Goal: Information Seeking & Learning: Learn about a topic

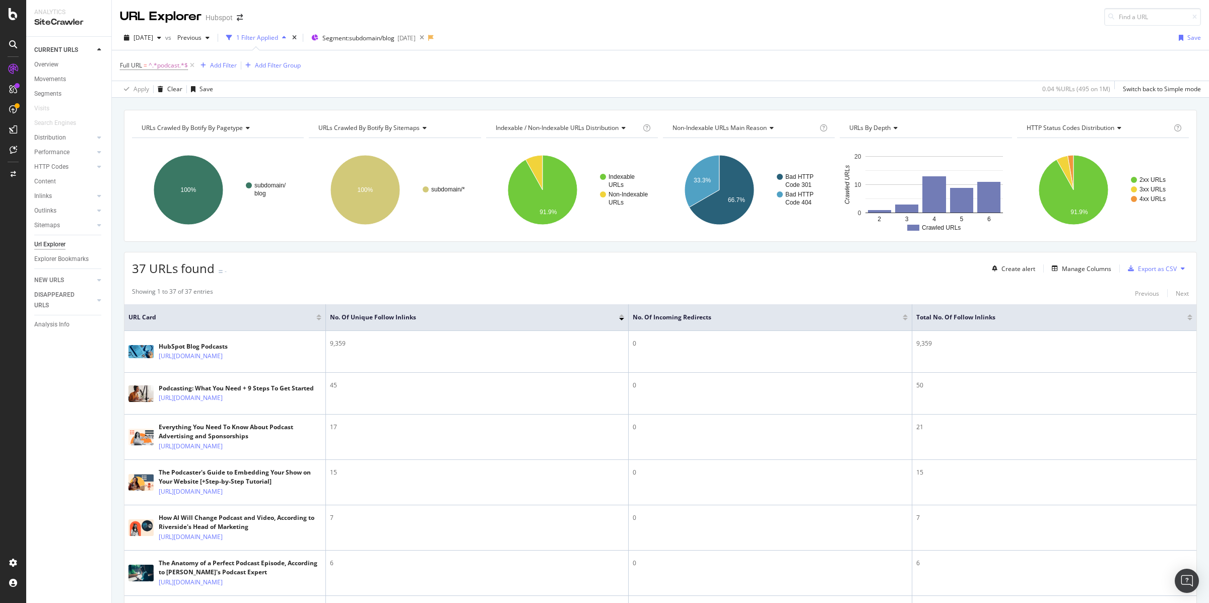
click at [363, 55] on div "Full URL = ^.*podcast.*$ Add Filter Add Filter Group" at bounding box center [660, 65] width 1081 height 30
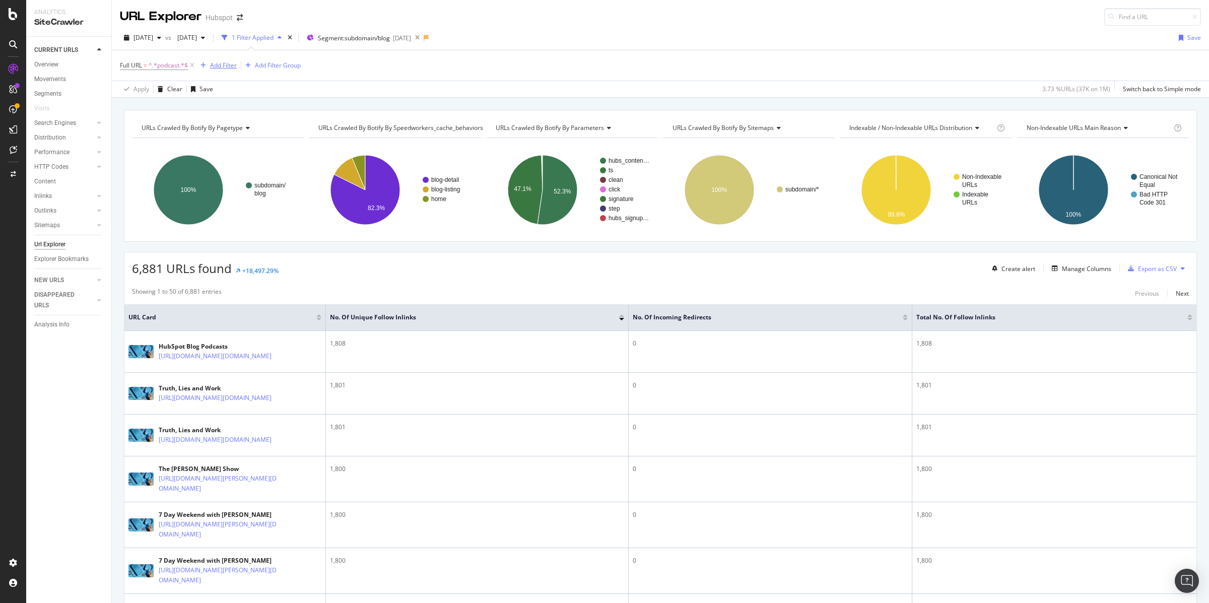
click at [224, 65] on div "Add Filter" at bounding box center [223, 65] width 27 height 9
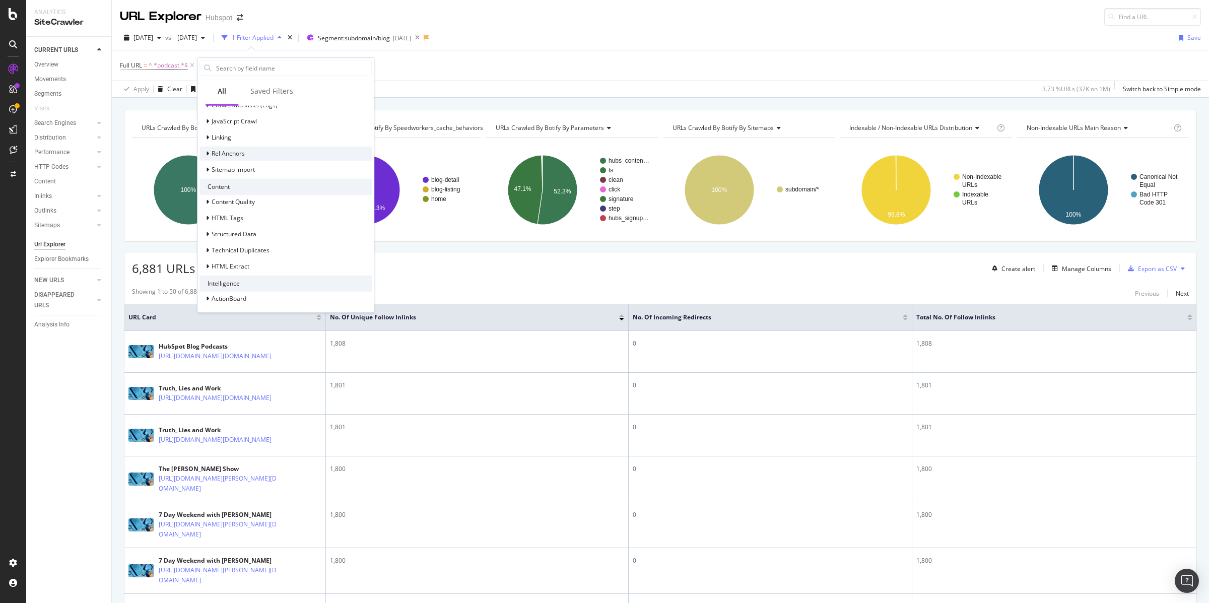
scroll to position [293, 0]
click at [210, 201] on div at bounding box center [209, 201] width 6 height 10
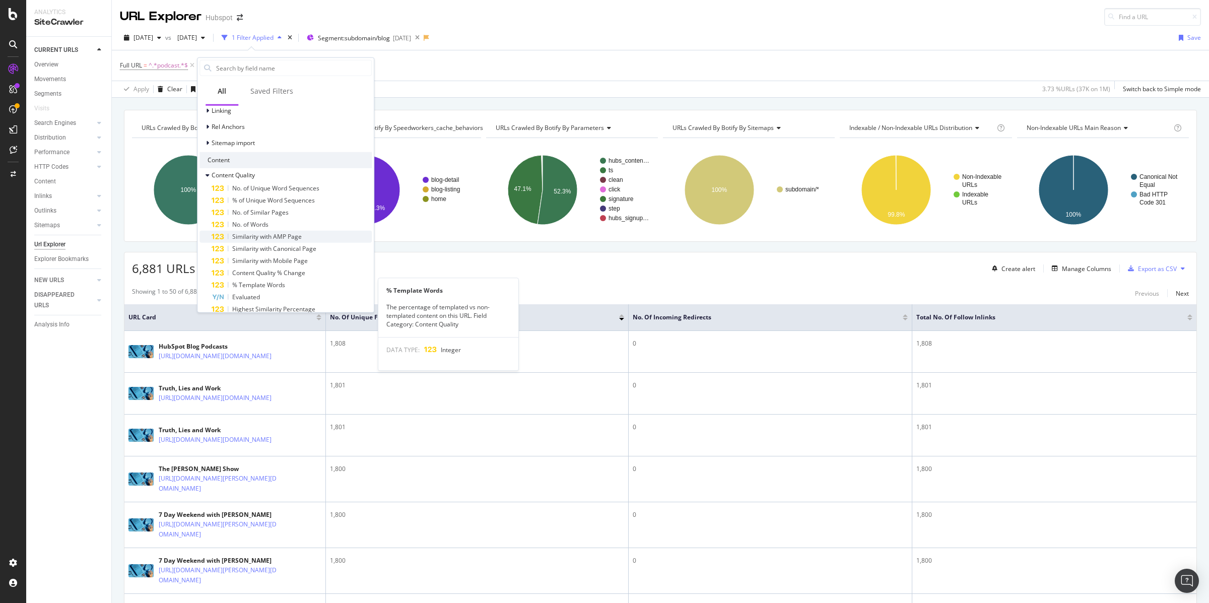
scroll to position [318, 0]
click at [208, 172] on icon at bounding box center [208, 175] width 4 height 6
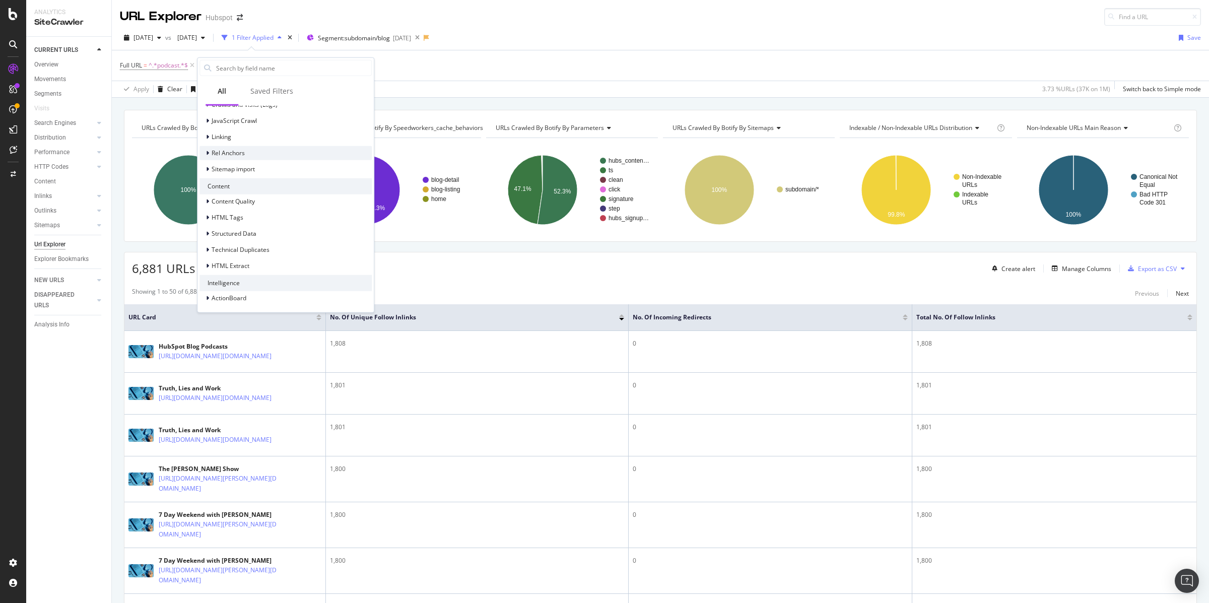
click at [210, 151] on div at bounding box center [209, 153] width 6 height 10
click at [209, 127] on icon at bounding box center [208, 127] width 4 height 6
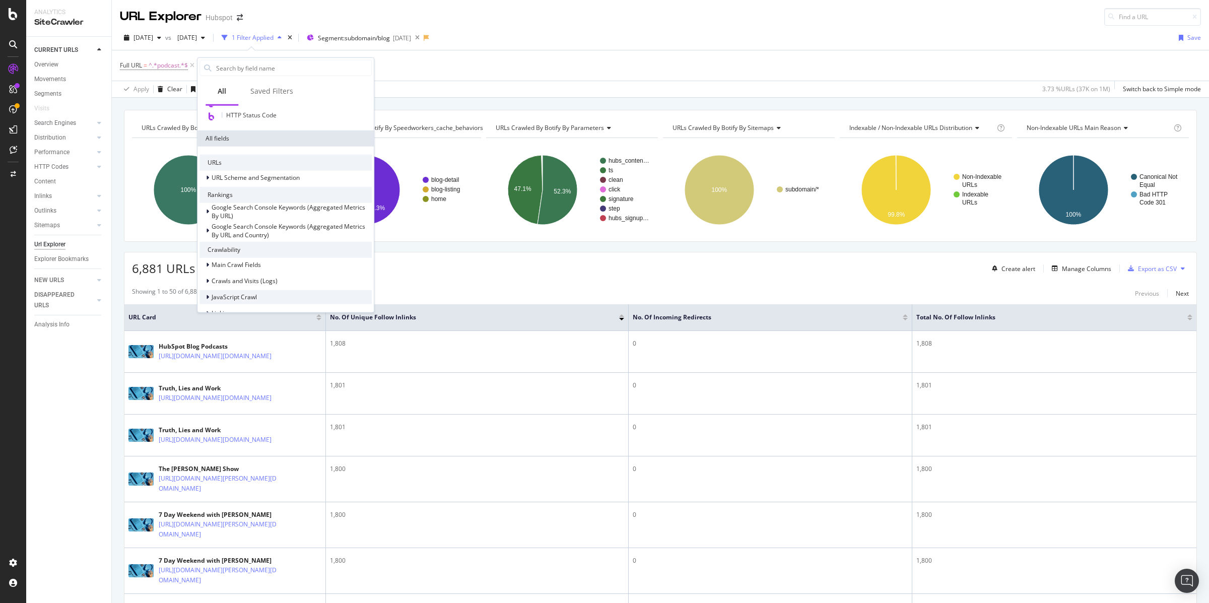
scroll to position [111, 0]
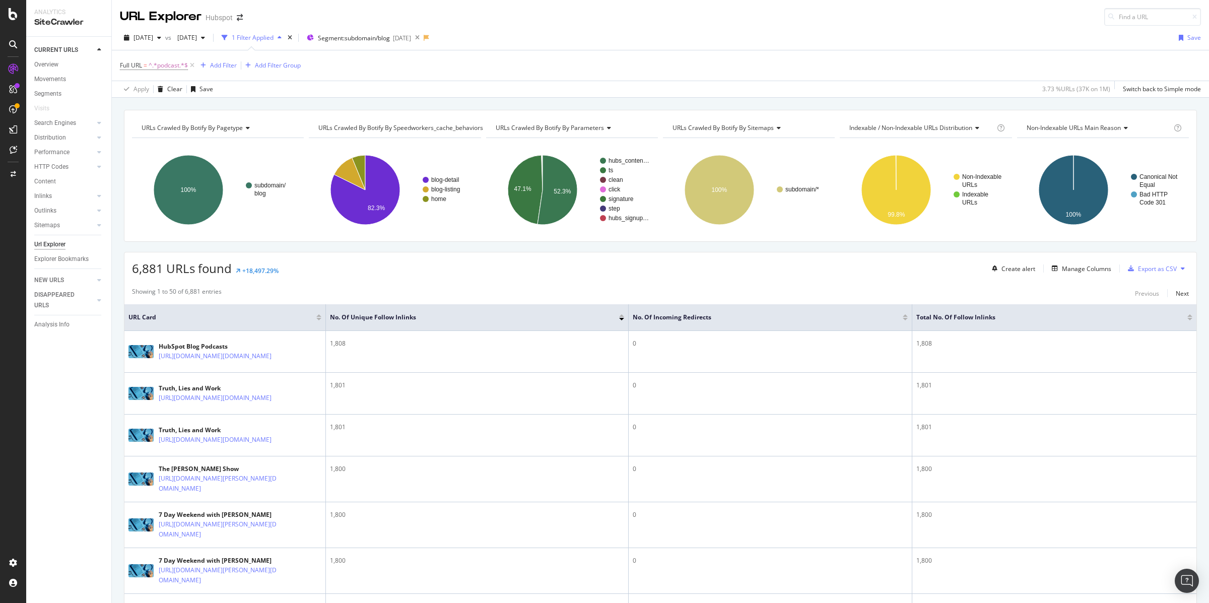
click at [456, 89] on div "Apply Clear Save 3.73 % URLs ( 37K on 1M ) Switch back to Simple mode" at bounding box center [660, 89] width 1097 height 17
click at [221, 64] on div "Add Filter" at bounding box center [223, 65] width 27 height 9
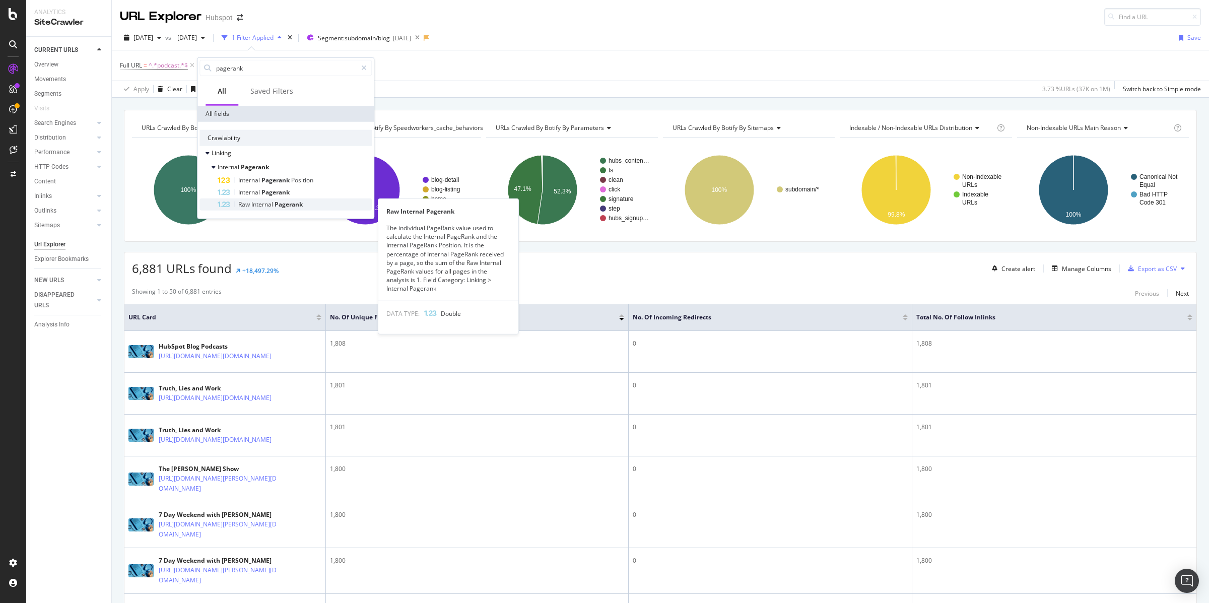
type input "pagerank"
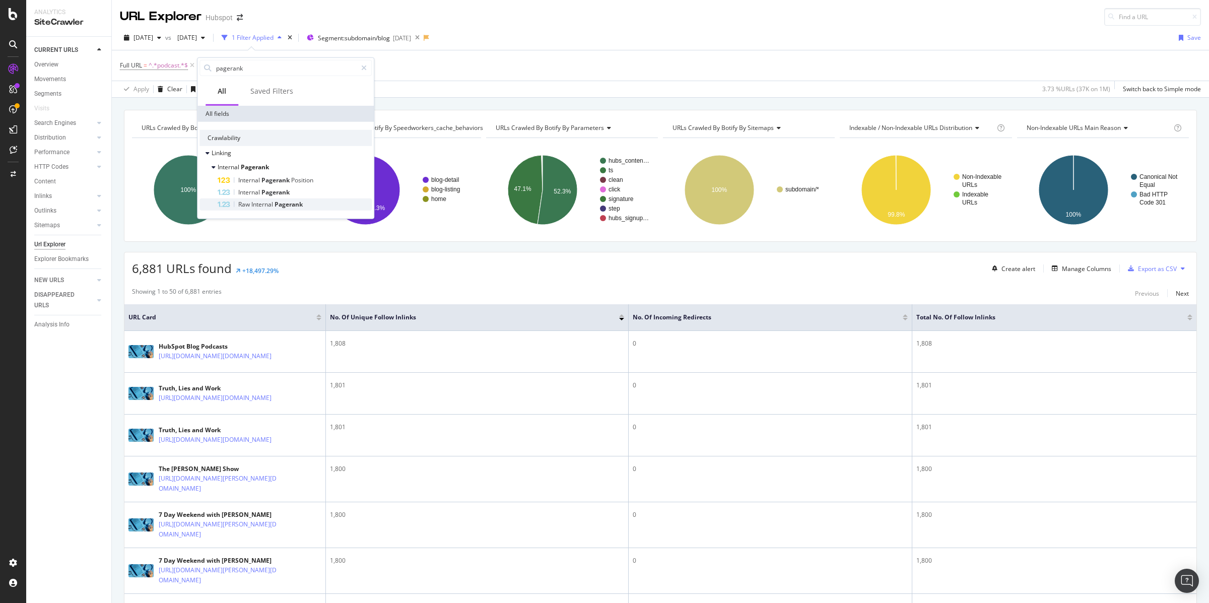
click at [291, 204] on span "Pagerank" at bounding box center [289, 204] width 28 height 9
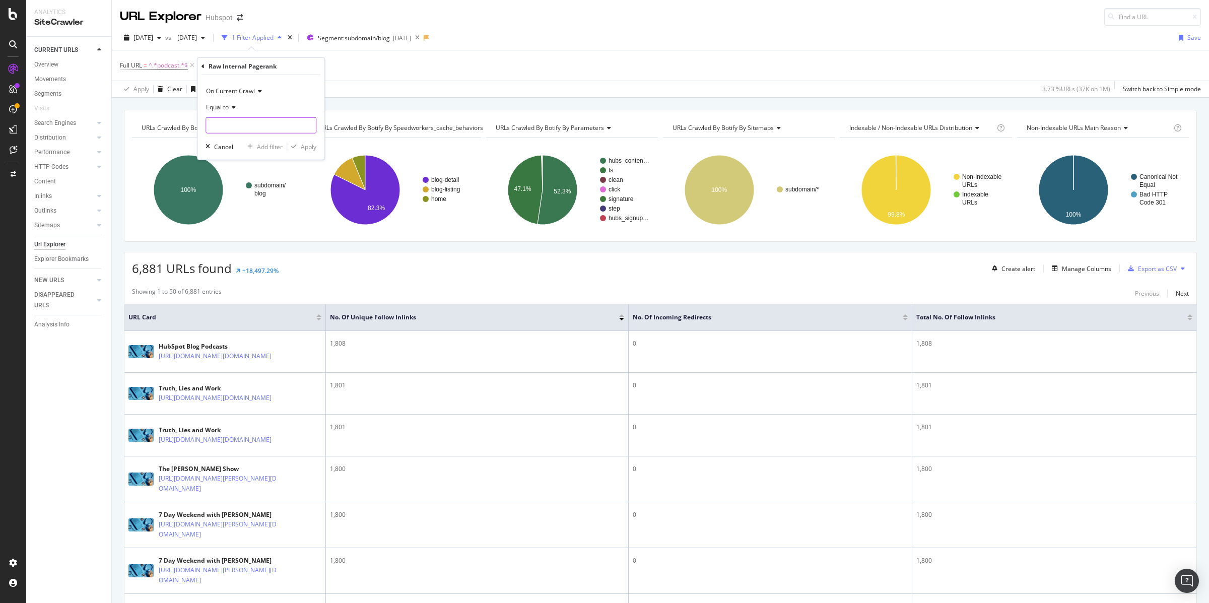
click at [233, 122] on input "number" at bounding box center [261, 125] width 111 height 16
click at [232, 116] on div "Equal to" at bounding box center [261, 116] width 111 height 34
click at [232, 110] on icon at bounding box center [232, 107] width 7 height 6
click at [245, 180] on span "Greater than" at bounding box center [229, 180] width 36 height 9
click at [232, 126] on input "number" at bounding box center [261, 125] width 111 height 16
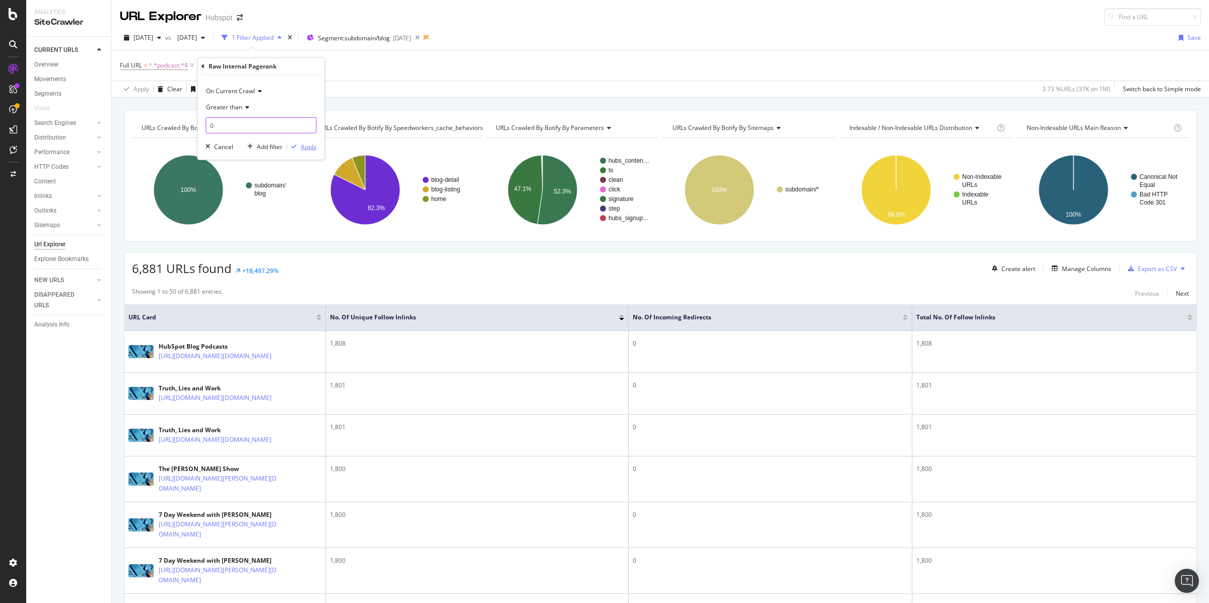
type input "0"
click at [314, 145] on div "Apply" at bounding box center [309, 146] width 16 height 9
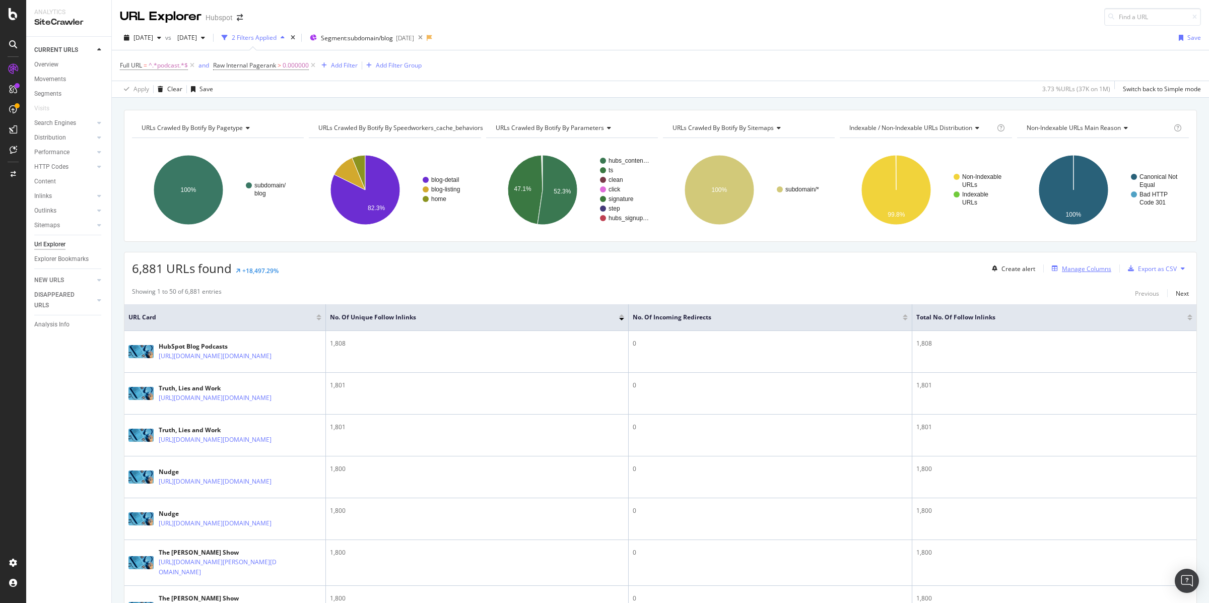
click at [1066, 262] on div "Create alert Manage Columns Export as CSV" at bounding box center [1088, 268] width 201 height 17
click at [1063, 270] on div "Manage Columns" at bounding box center [1086, 269] width 49 height 9
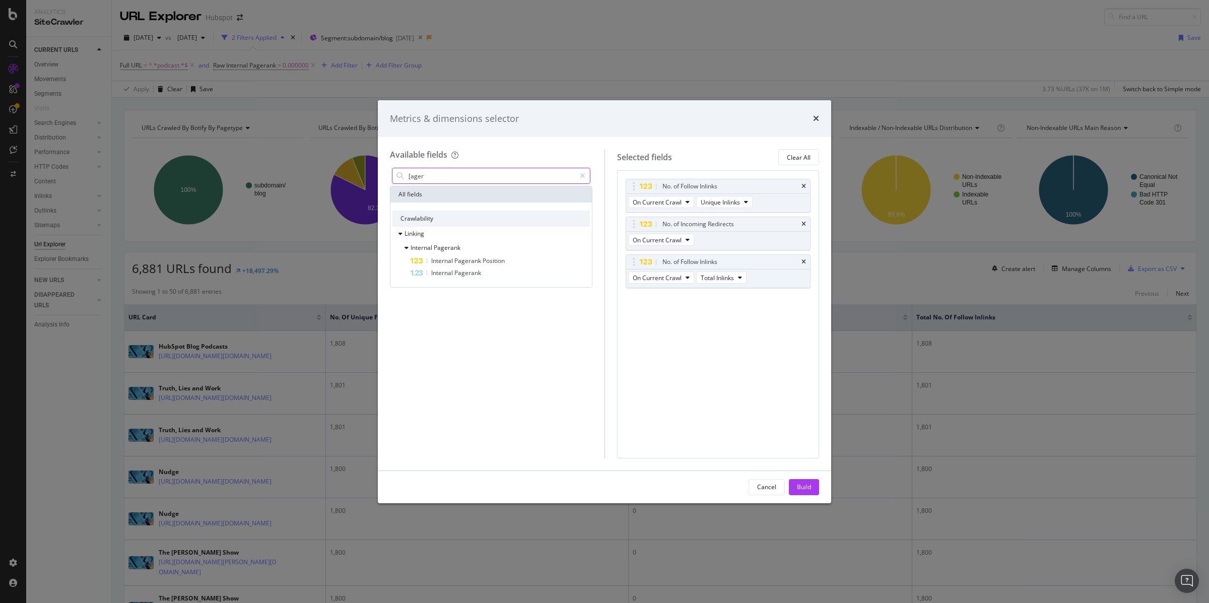
click at [420, 177] on input "[ager" at bounding box center [492, 175] width 168 height 15
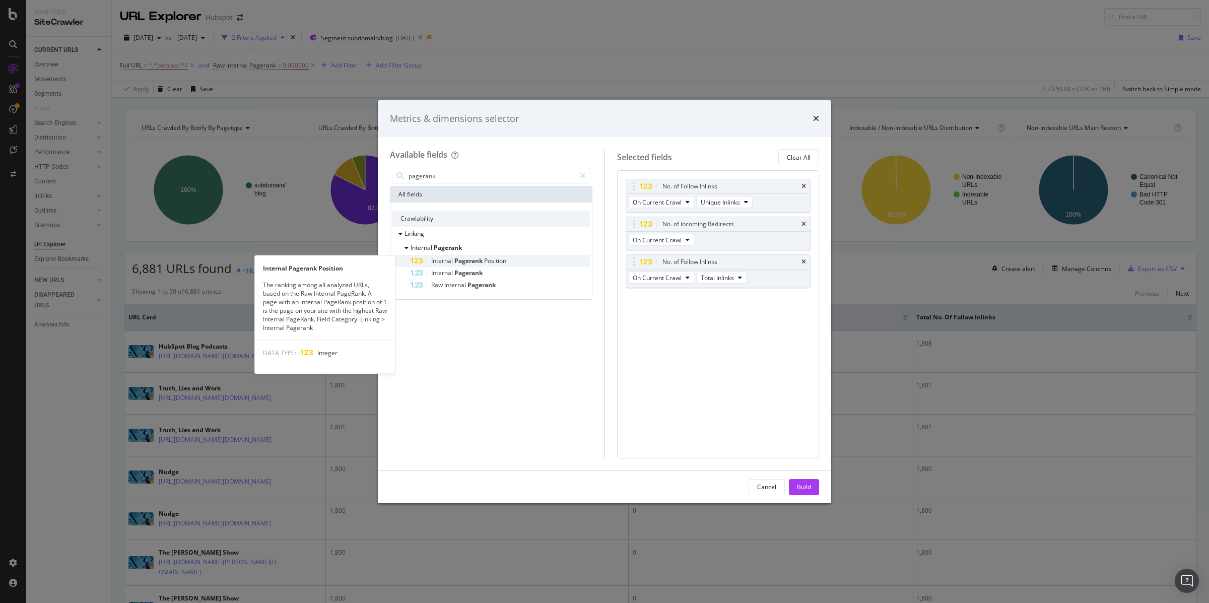
type input "pagerank"
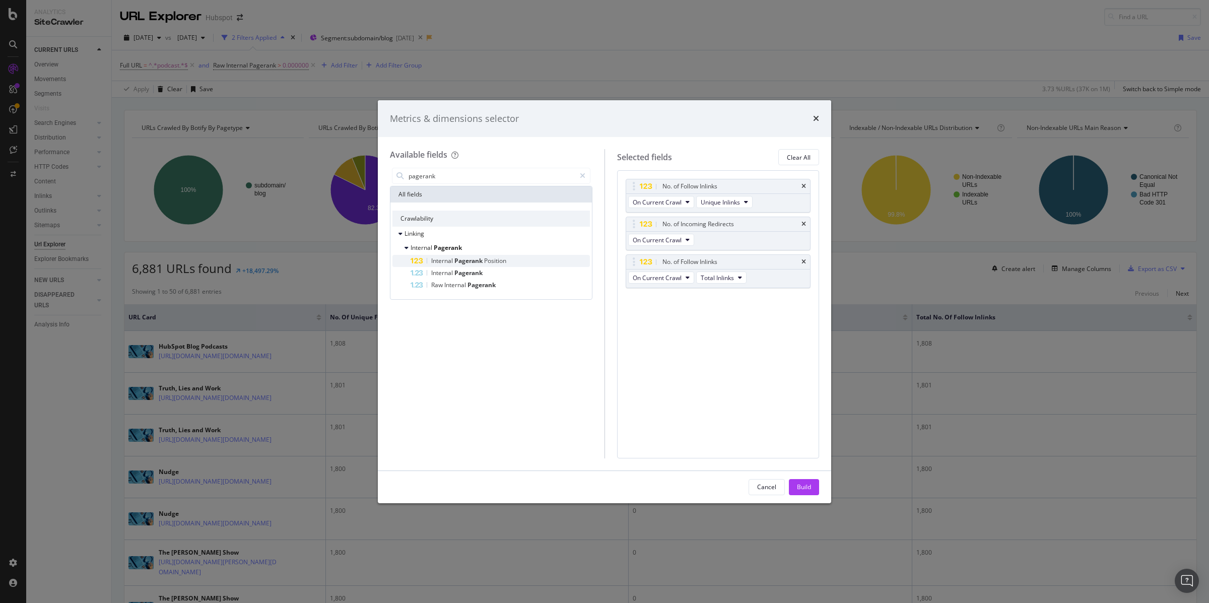
click at [495, 265] on div "Internal Pagerank Position" at bounding box center [468, 261] width 75 height 8
click at [806, 488] on div "Build" at bounding box center [804, 487] width 14 height 9
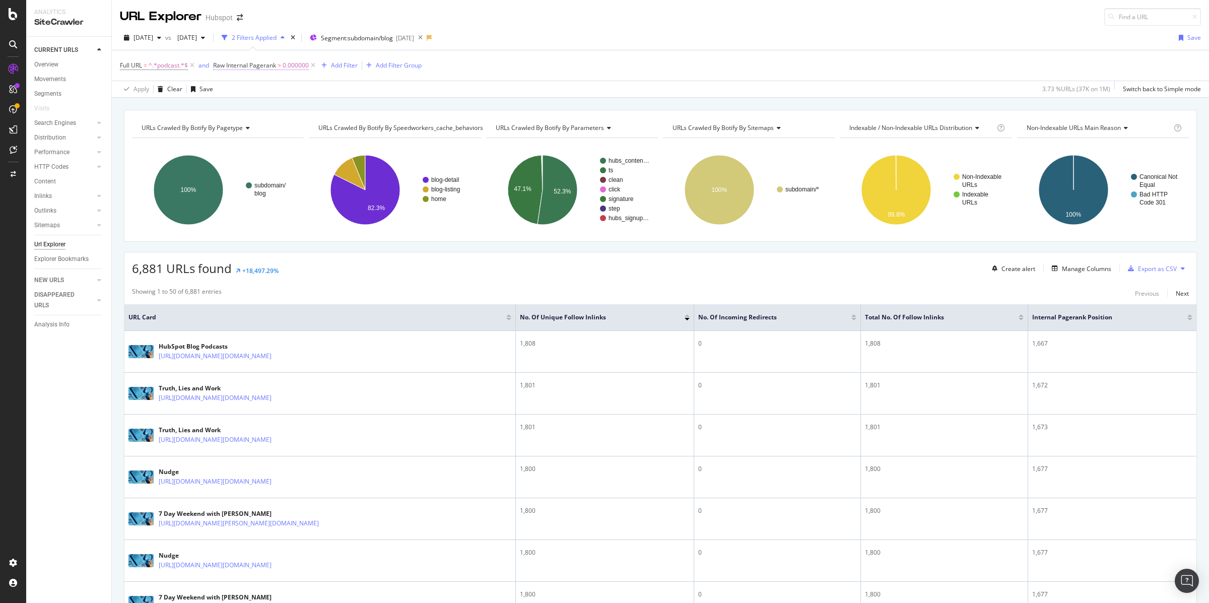
click at [291, 65] on span "0.000000" at bounding box center [296, 65] width 26 height 14
drag, startPoint x: 322, startPoint y: 144, endPoint x: 333, endPoint y: 165, distance: 23.9
click at [323, 144] on div "Apply" at bounding box center [325, 145] width 16 height 9
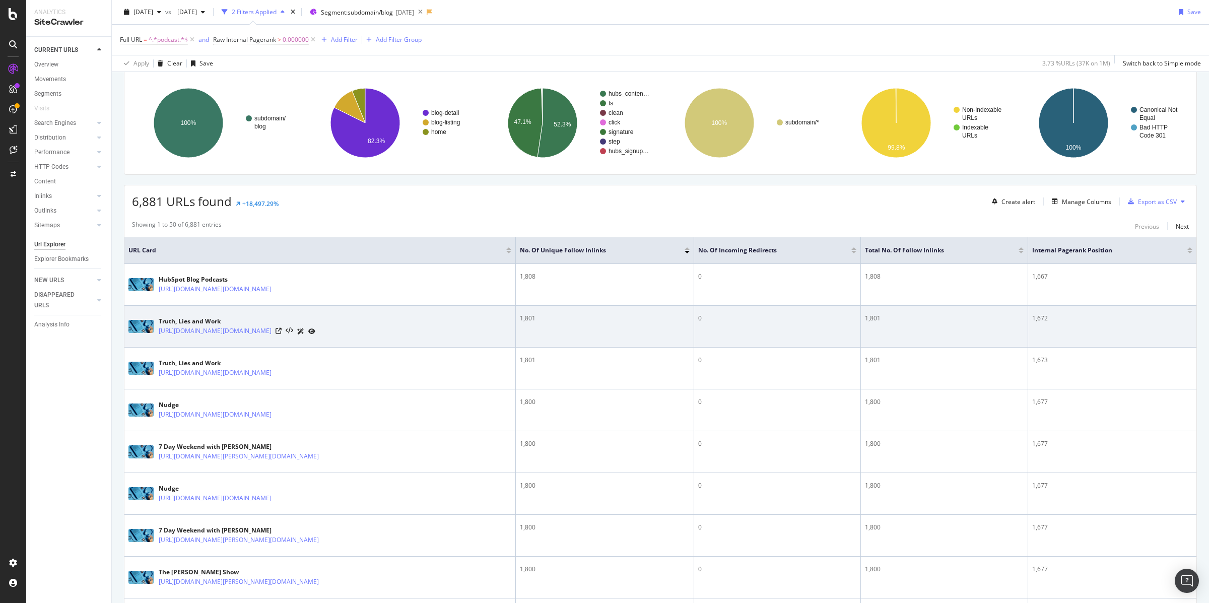
scroll to position [64, 0]
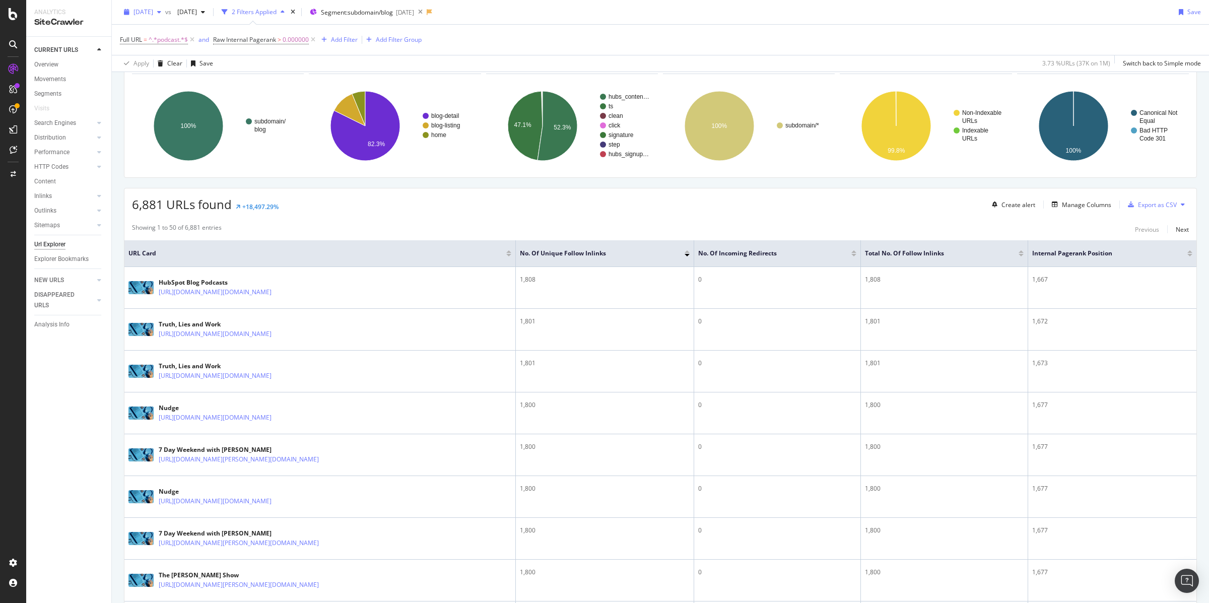
click at [153, 10] on span "[DATE]" at bounding box center [144, 12] width 20 height 9
click at [152, 14] on span "[DATE]" at bounding box center [144, 12] width 20 height 9
click at [197, 10] on span "[DATE]" at bounding box center [185, 12] width 24 height 9
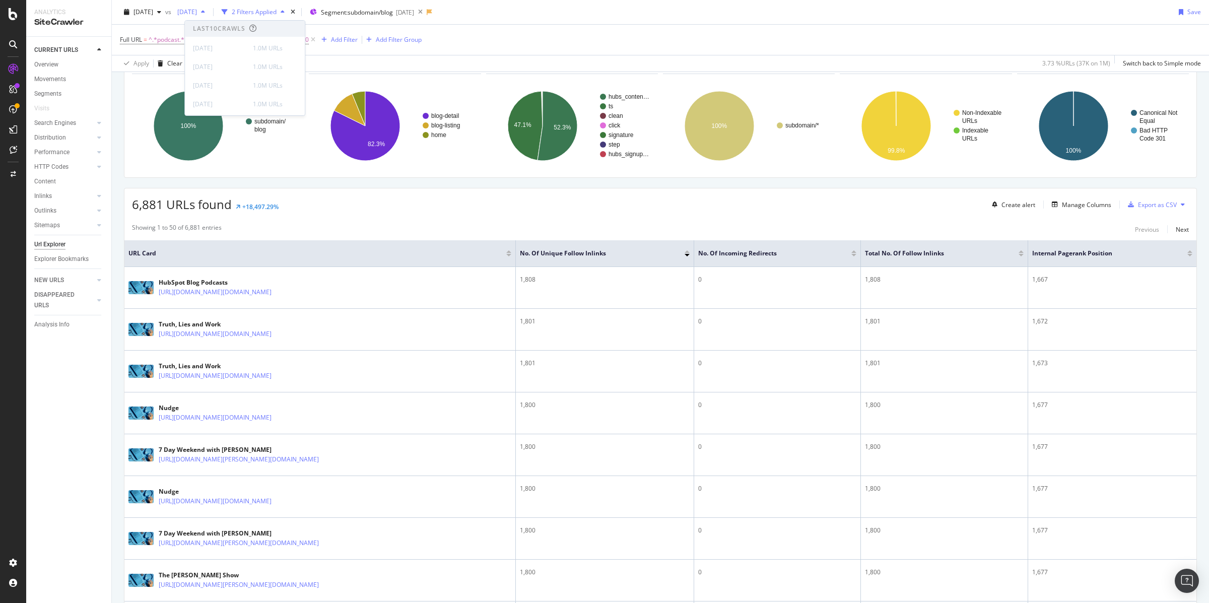
click at [197, 10] on span "[DATE]" at bounding box center [185, 12] width 24 height 9
click at [151, 13] on span "[DATE]" at bounding box center [144, 12] width 20 height 9
click at [153, 14] on span "[DATE]" at bounding box center [144, 12] width 20 height 9
click at [153, 13] on span "[DATE]" at bounding box center [144, 12] width 20 height 9
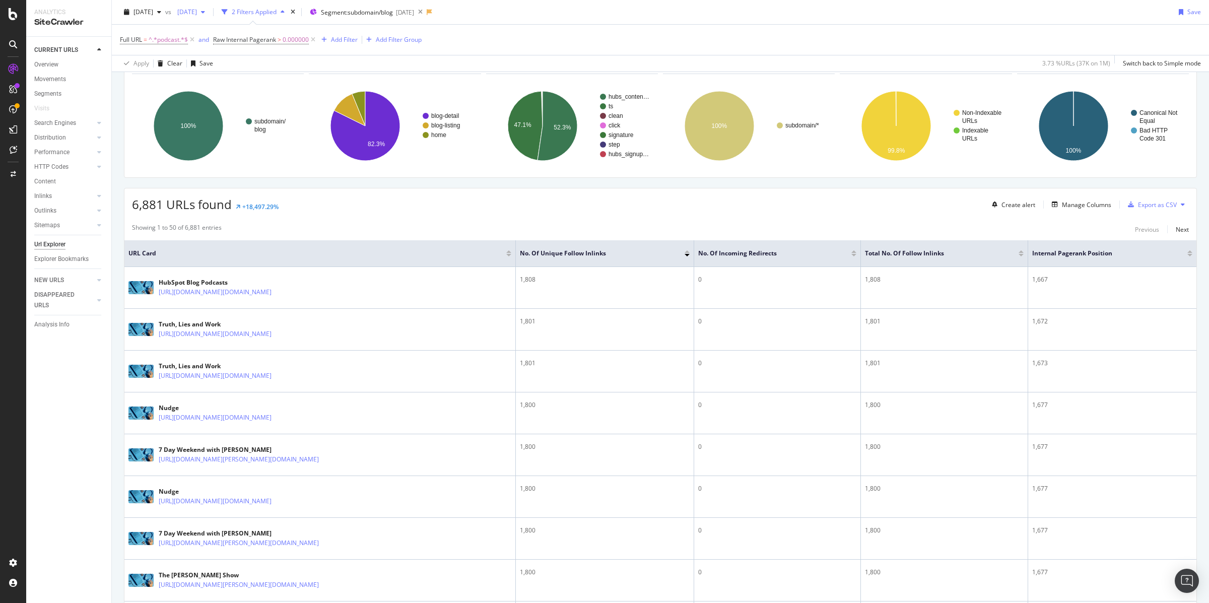
click at [197, 9] on span "[DATE]" at bounding box center [185, 12] width 24 height 9
click at [153, 10] on span "[DATE]" at bounding box center [144, 12] width 20 height 9
click at [194, 74] on div "1.0M URLs" at bounding box center [209, 78] width 30 height 9
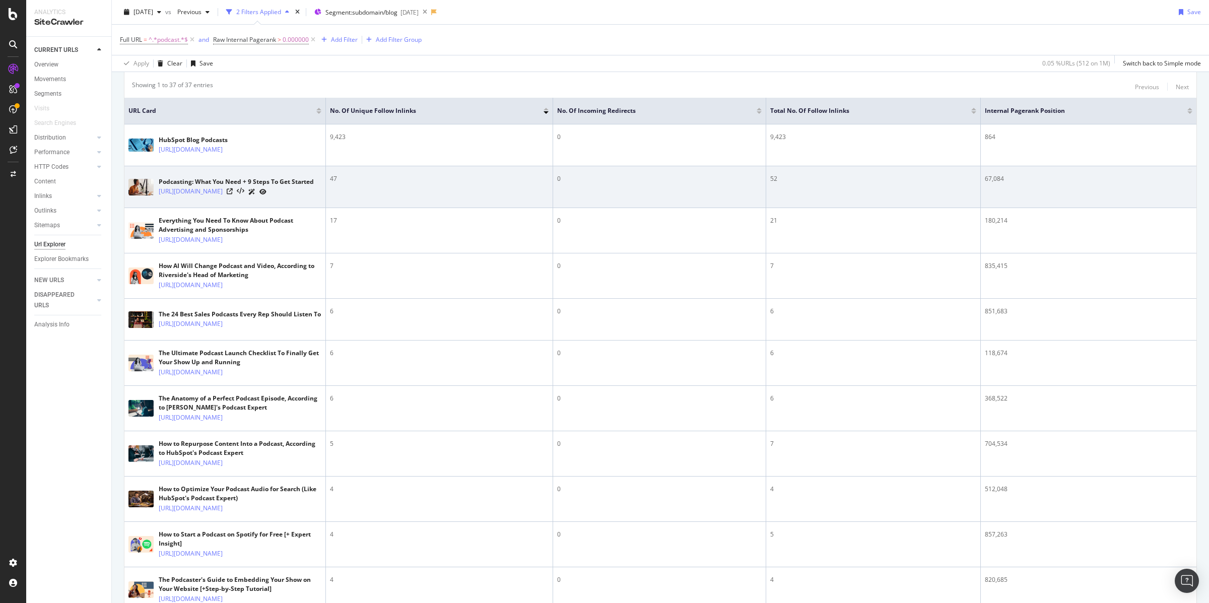
scroll to position [206, 0]
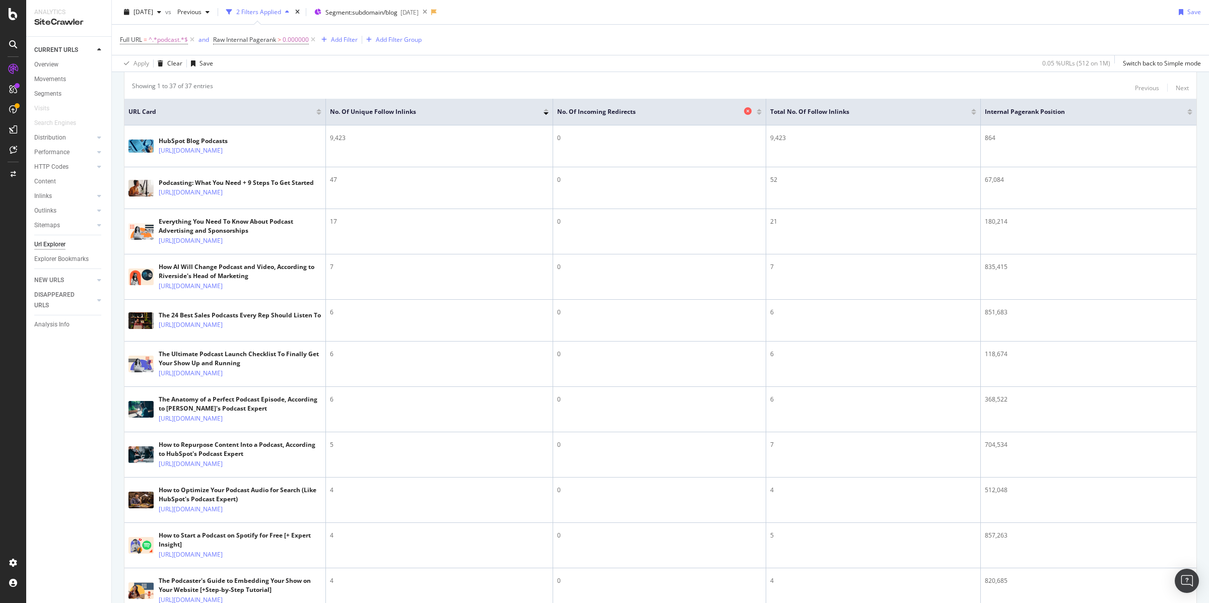
click at [749, 112] on icon at bounding box center [748, 111] width 8 height 8
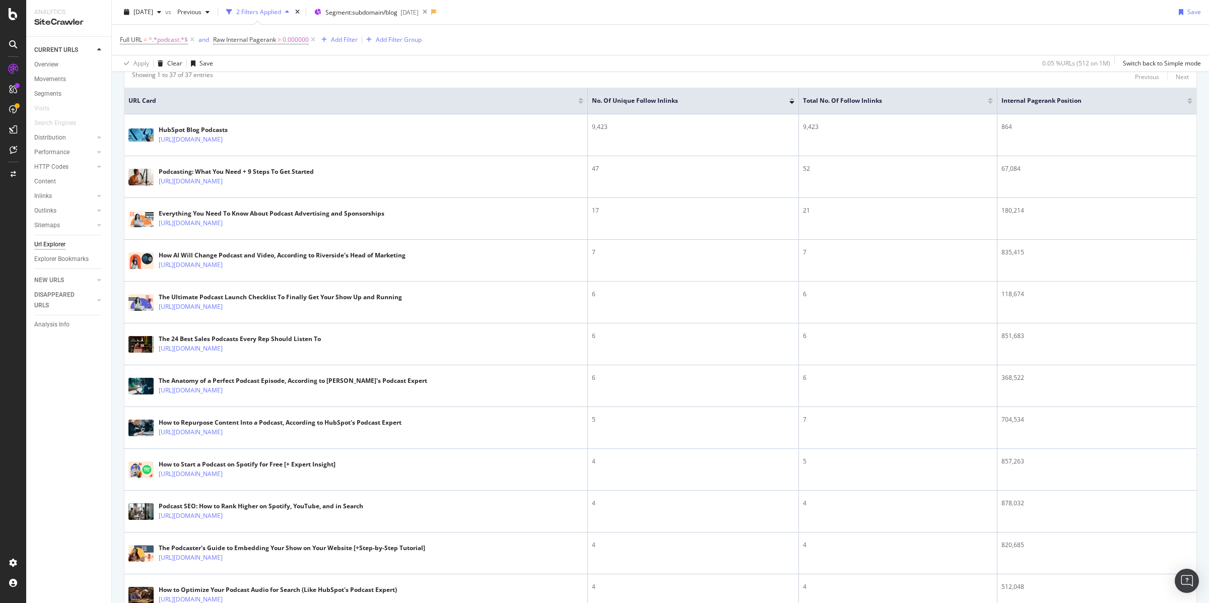
scroll to position [217, 0]
click at [153, 11] on span "[DATE]" at bounding box center [144, 12] width 20 height 9
click at [159, 73] on div "[DATE]" at bounding box center [162, 75] width 54 height 9
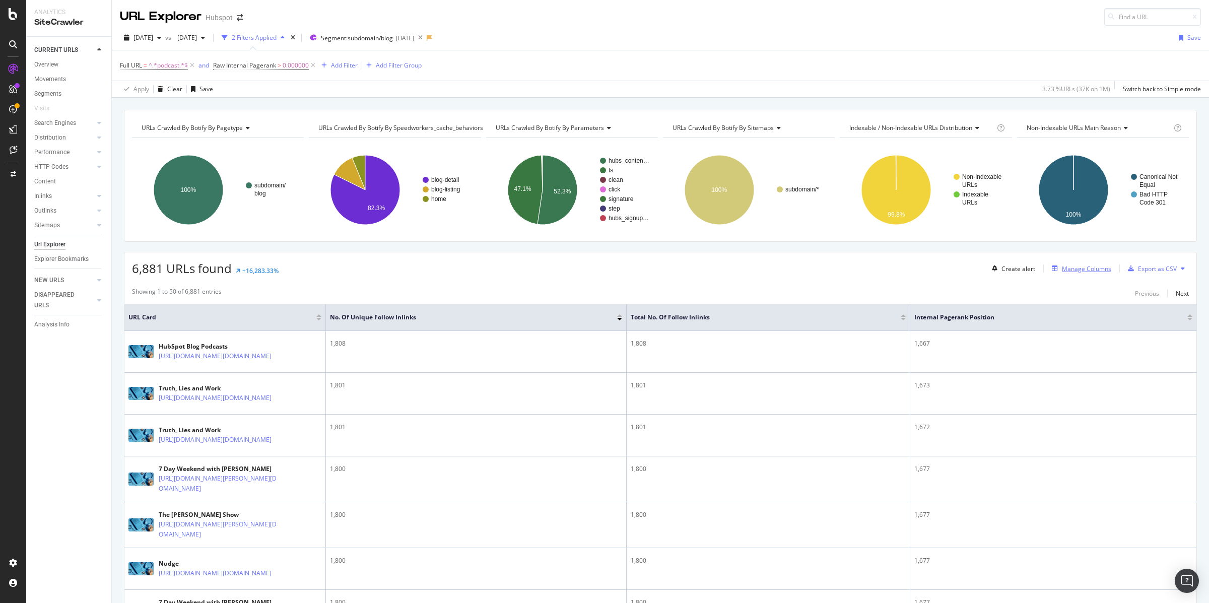
click at [1090, 269] on div "Manage Columns" at bounding box center [1086, 269] width 49 height 9
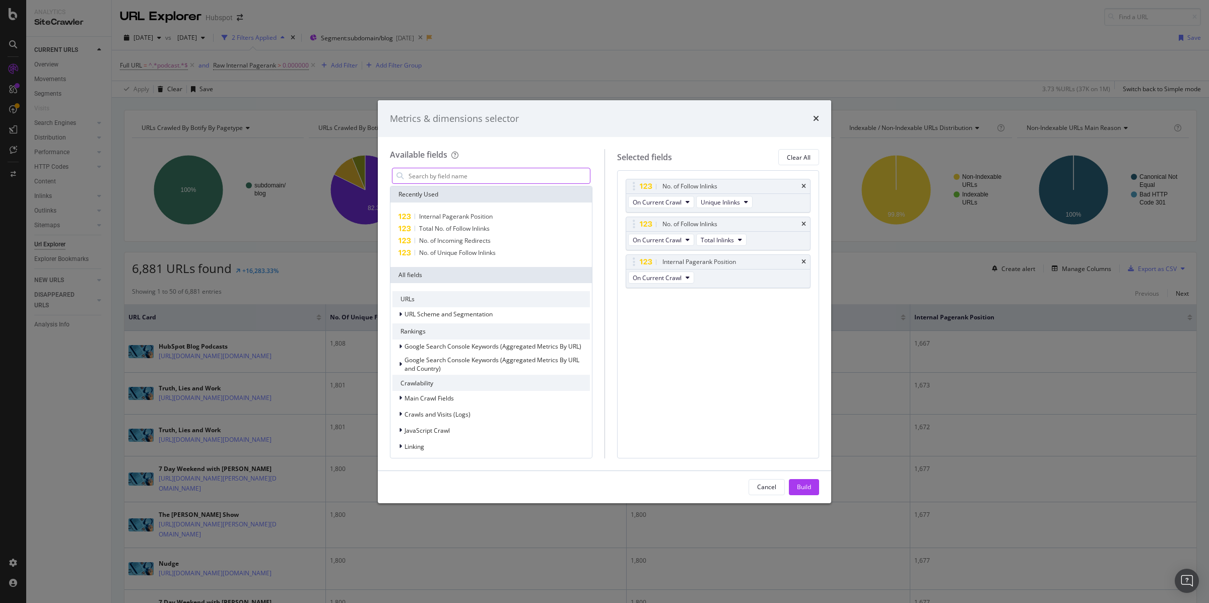
click at [525, 175] on input "modal" at bounding box center [499, 175] width 182 height 15
click at [525, 174] on input "modal" at bounding box center [499, 175] width 182 height 15
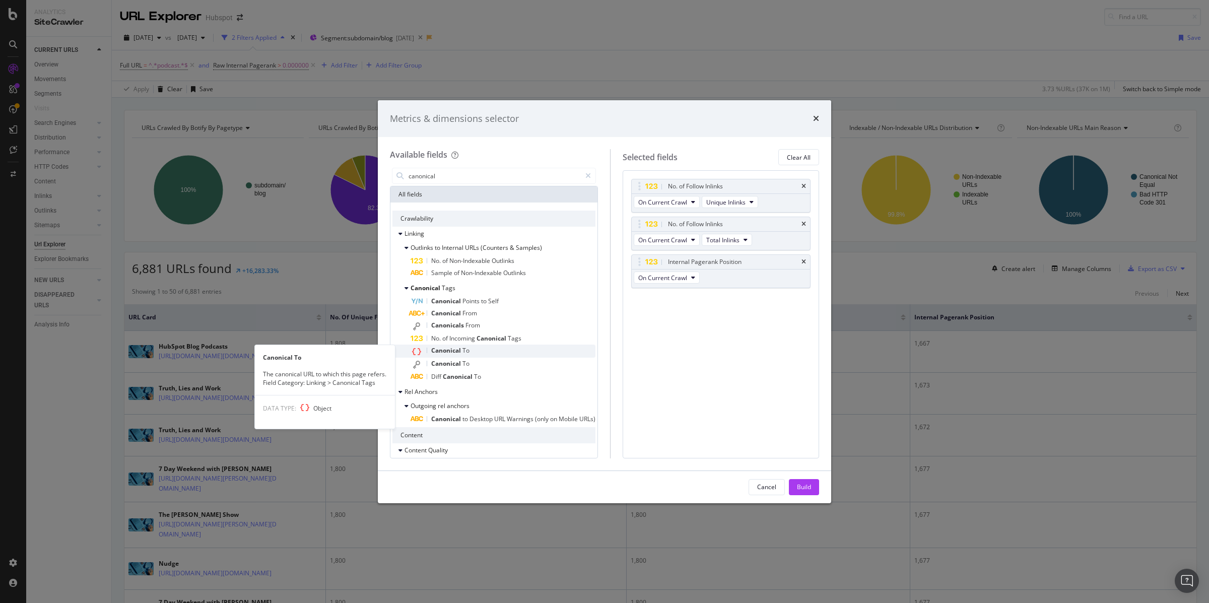
type input "canonical"
click at [487, 350] on div "Canonical To" at bounding box center [503, 351] width 185 height 13
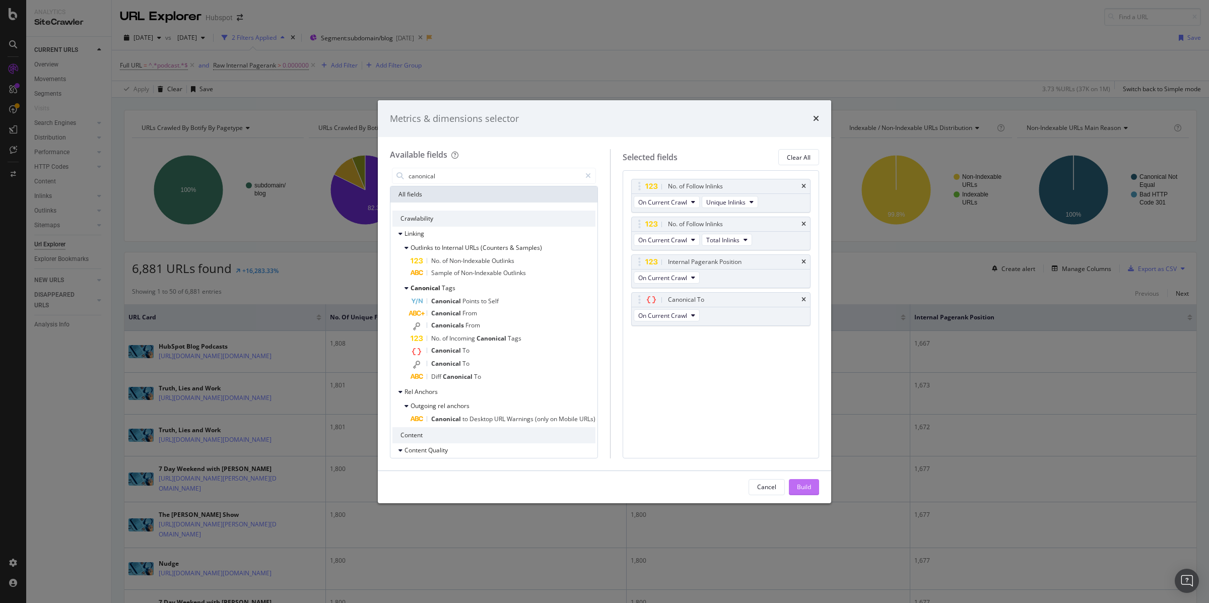
click at [803, 485] on div "Build" at bounding box center [804, 487] width 14 height 9
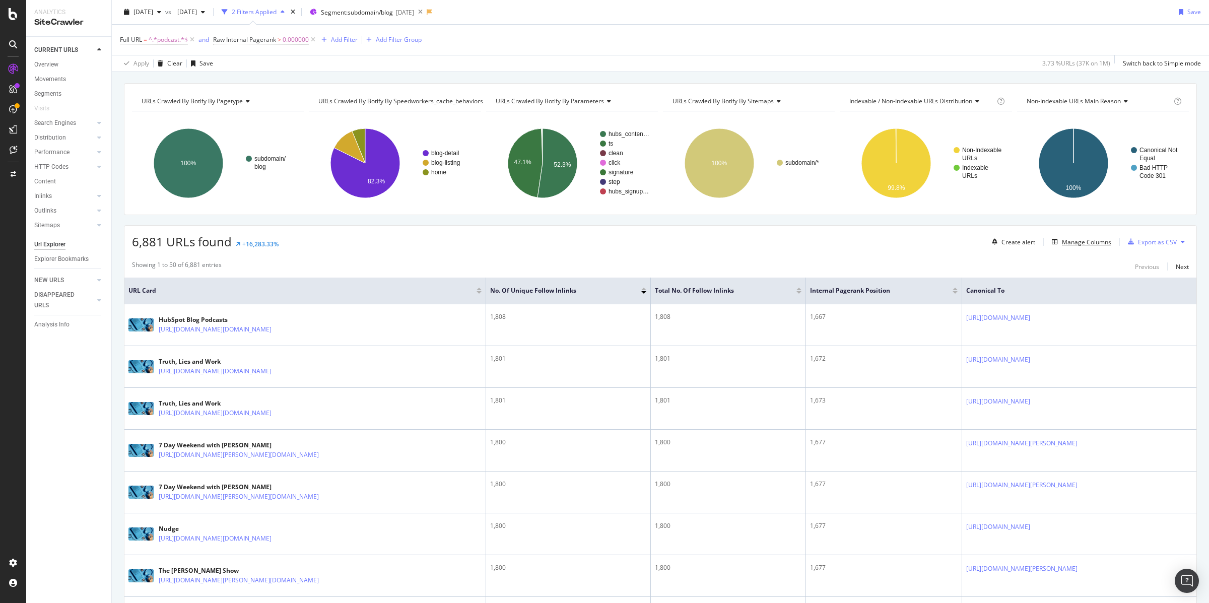
scroll to position [30, 0]
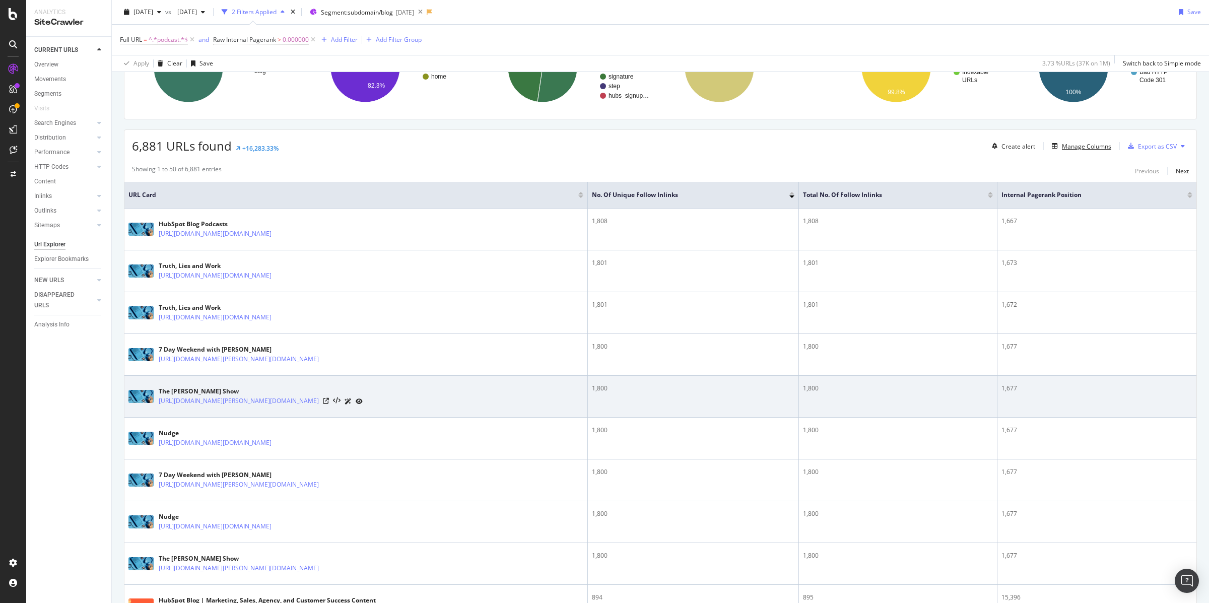
scroll to position [72, 0]
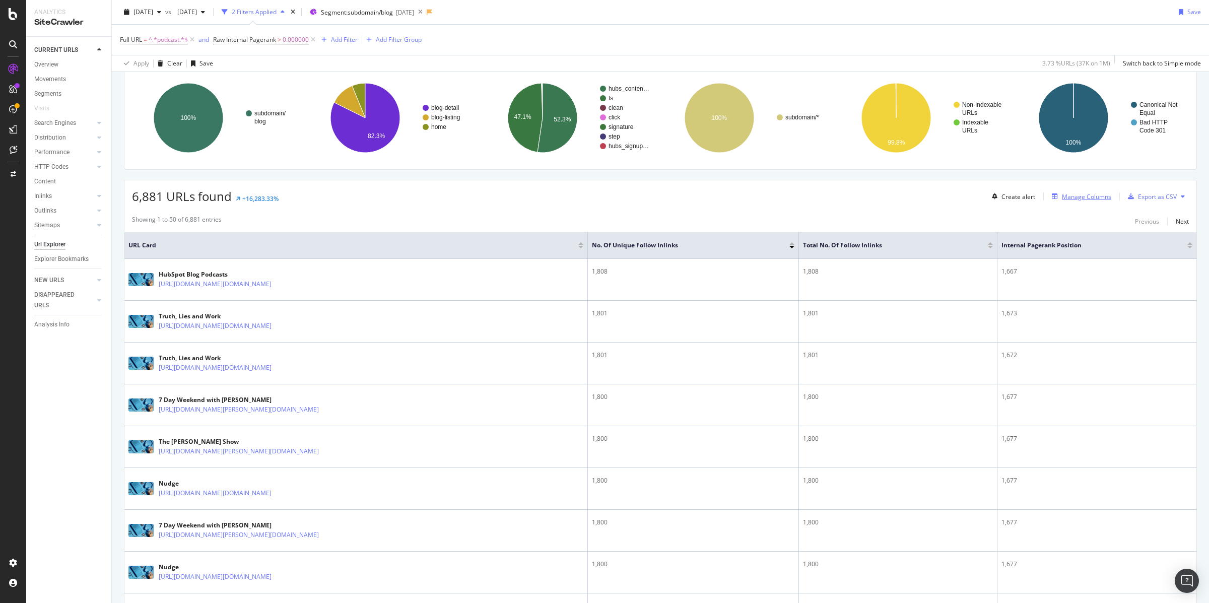
click at [1092, 197] on div "Manage Columns" at bounding box center [1086, 196] width 49 height 9
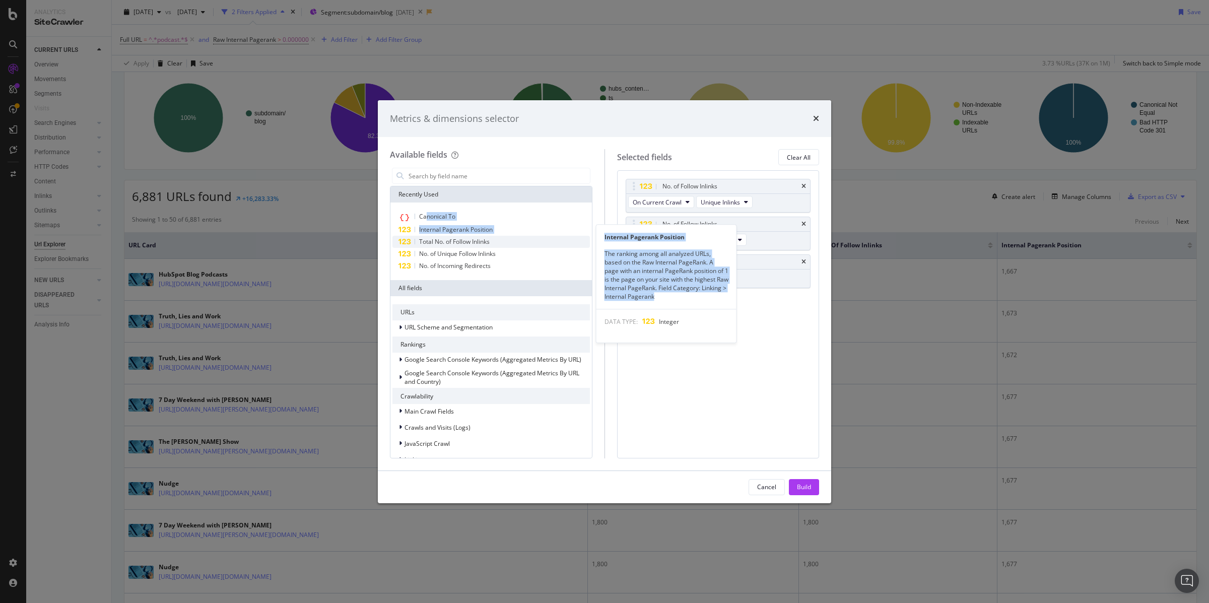
drag, startPoint x: 427, startPoint y: 216, endPoint x: 537, endPoint y: 245, distance: 113.7
click at [590, 272] on div "Canonical To Internal Pagerank Position Internal Pagerank Position The ranking …" at bounding box center [492, 241] width 198 height 61
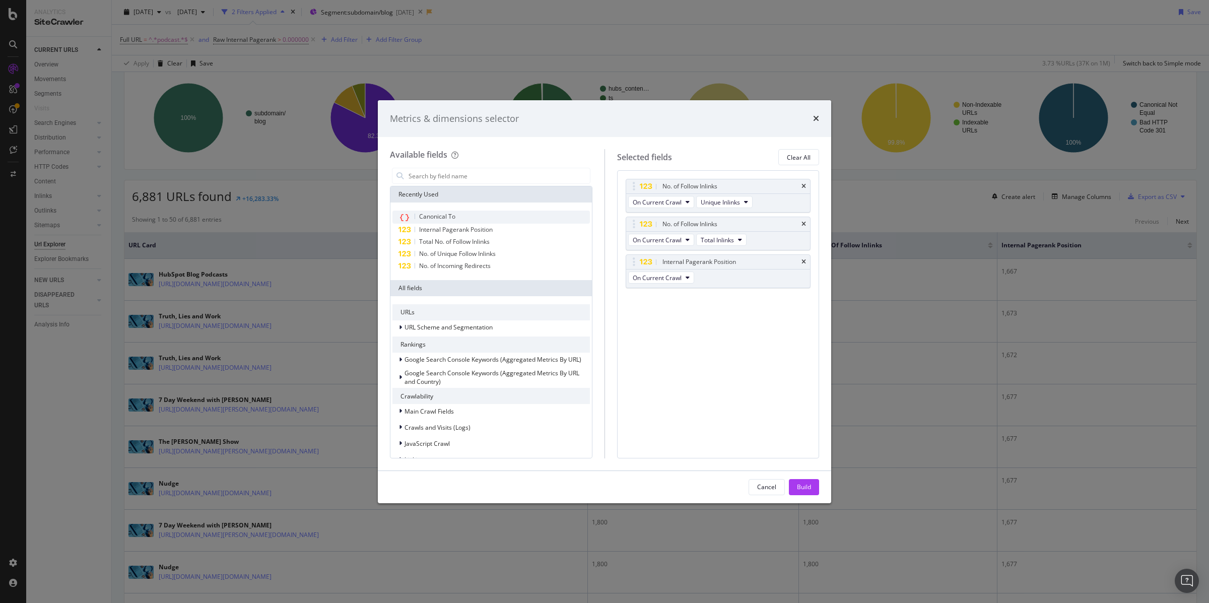
click at [483, 212] on div "Canonical To" at bounding box center [492, 217] width 198 height 13
click at [798, 483] on div "Build" at bounding box center [804, 487] width 14 height 9
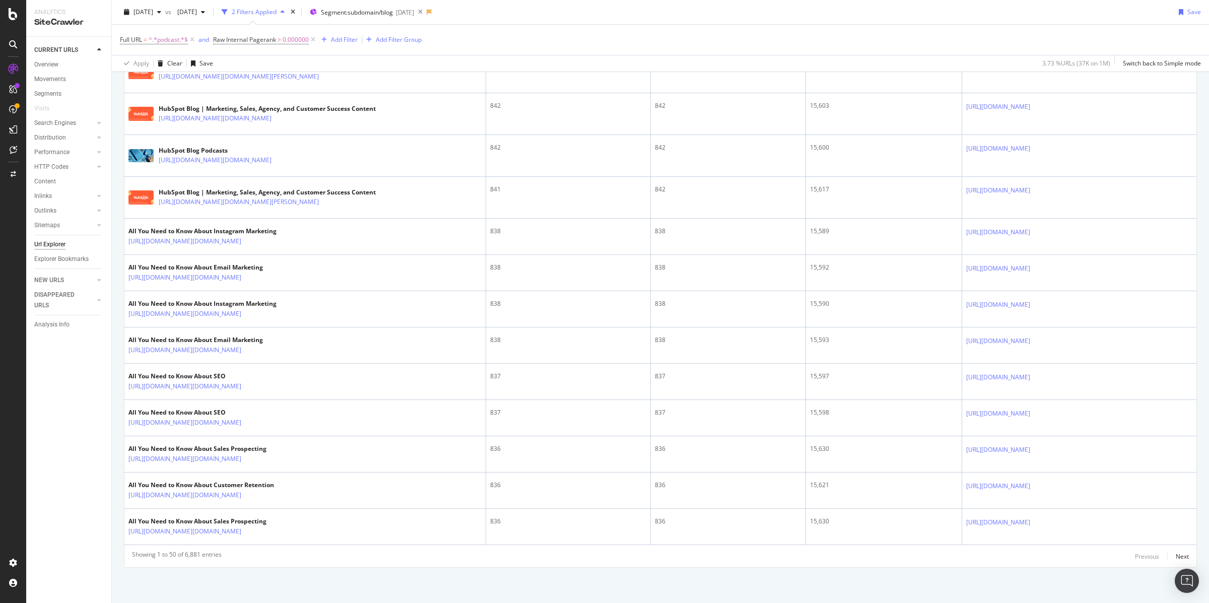
scroll to position [2186, 0]
click at [1188, 554] on div "Next" at bounding box center [1182, 556] width 13 height 9
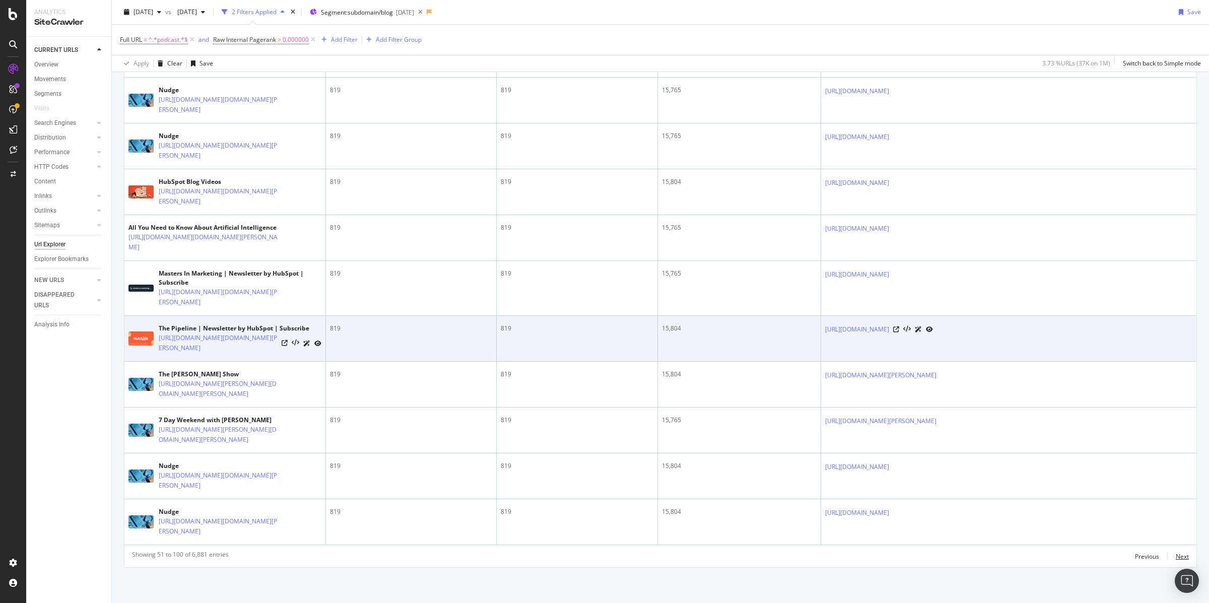
scroll to position [3323, 0]
